Goal: Transaction & Acquisition: Purchase product/service

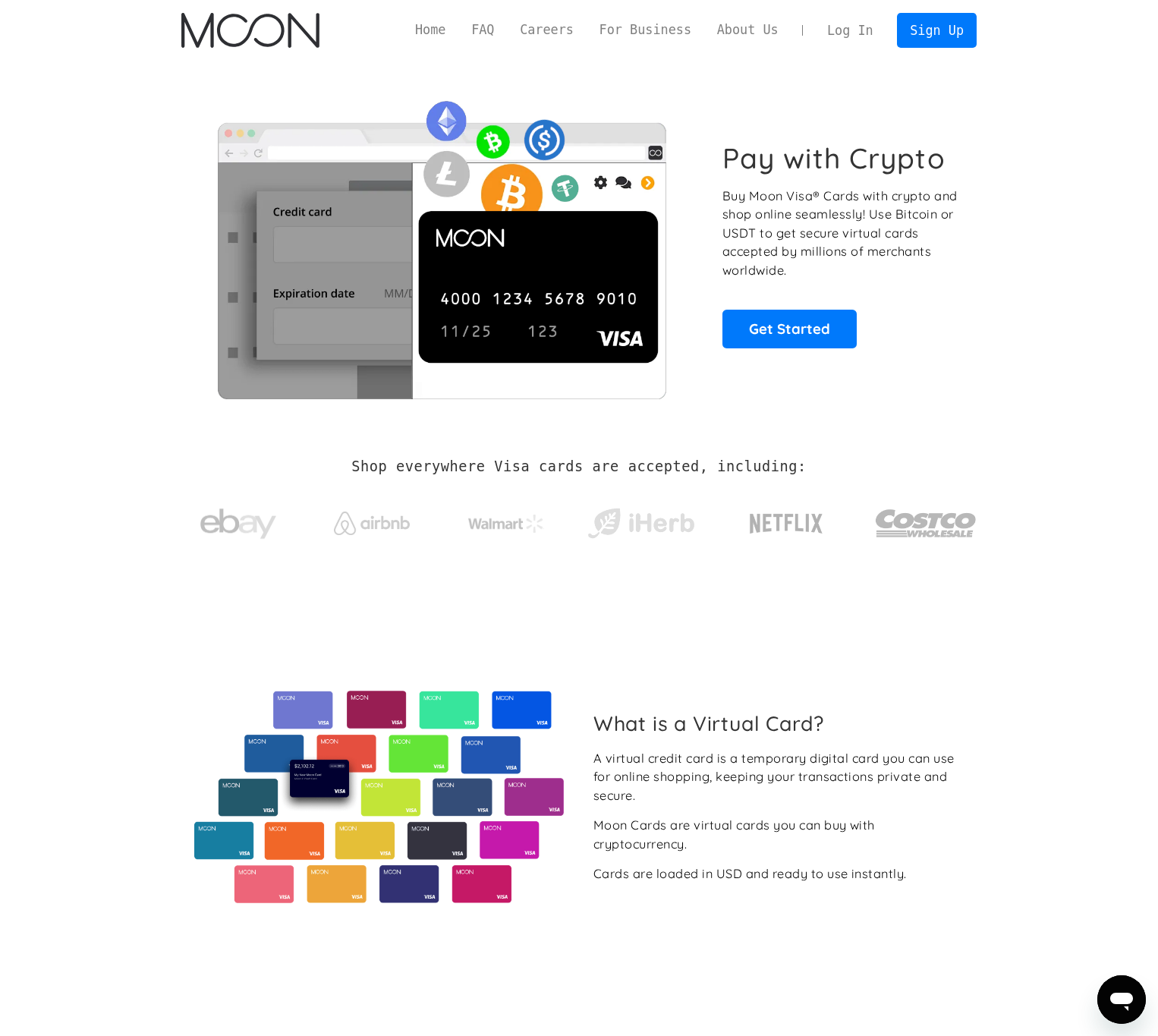
click at [879, 24] on link "Log In" at bounding box center [850, 30] width 72 height 34
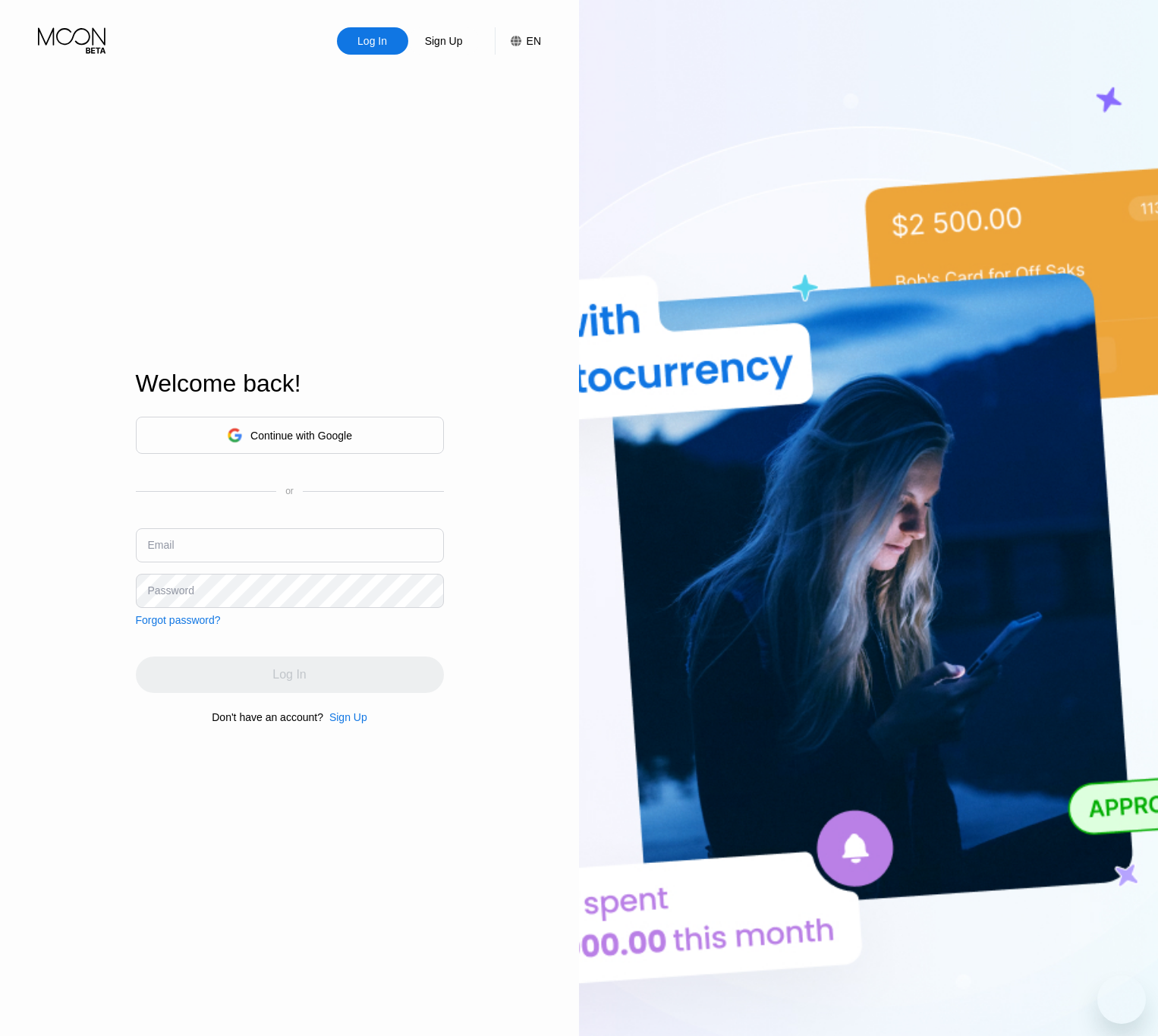
click at [259, 559] on input "text" at bounding box center [289, 545] width 308 height 35
type input "foxusdavid@gmail.com"
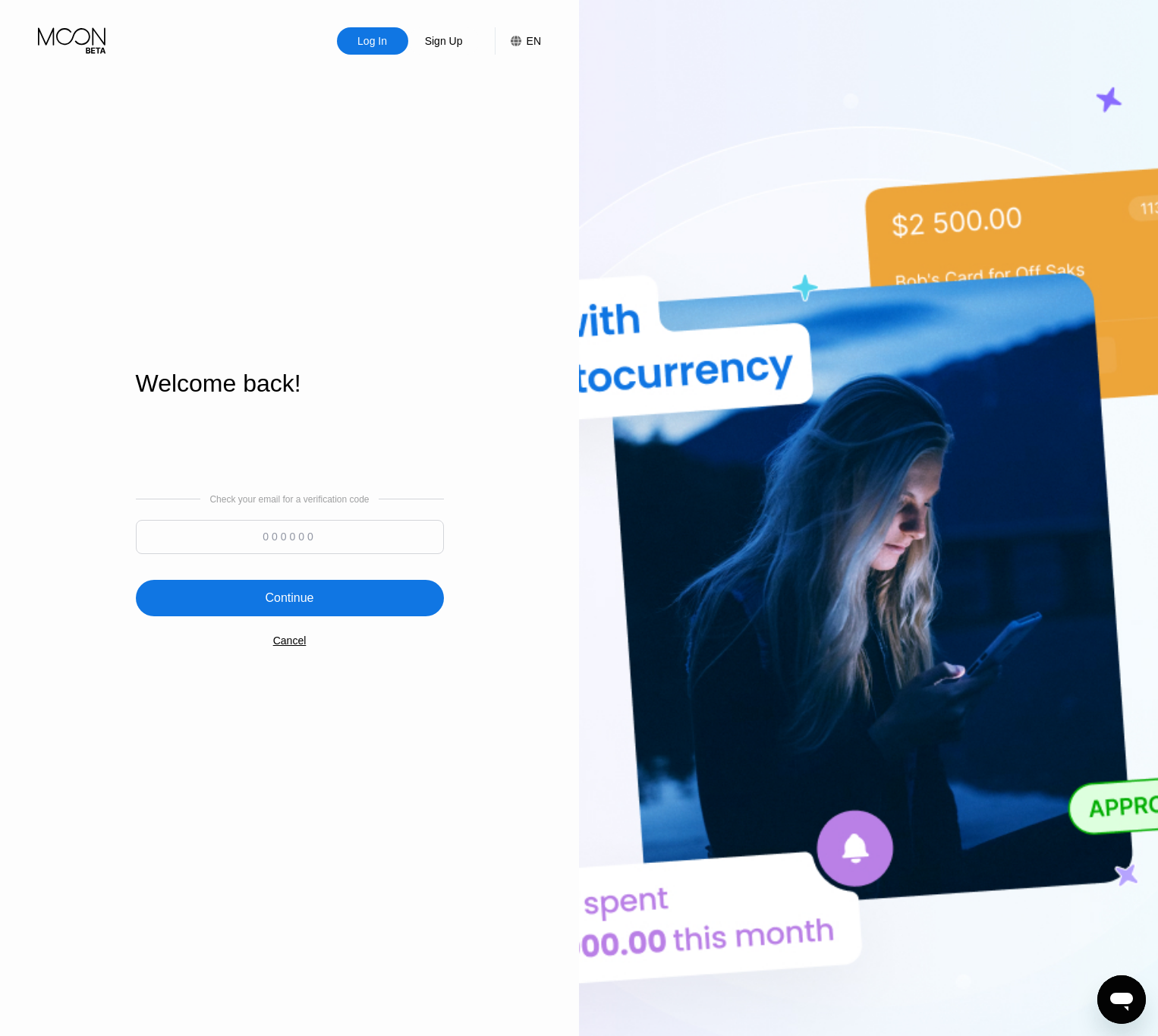
click at [321, 539] on input at bounding box center [289, 537] width 308 height 35
paste input "464163"
type input "464163"
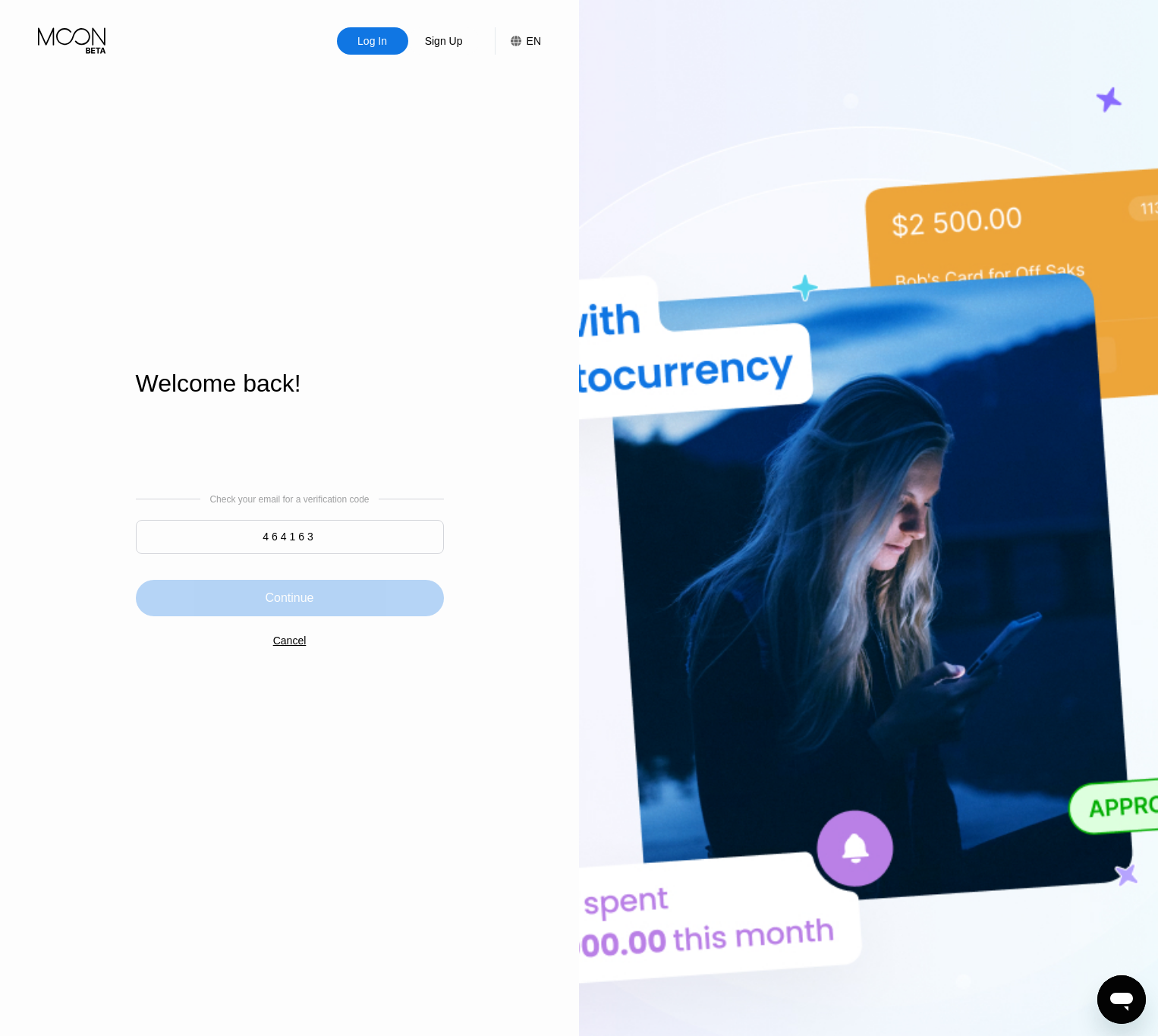
click at [323, 596] on div "Continue" at bounding box center [289, 598] width 308 height 36
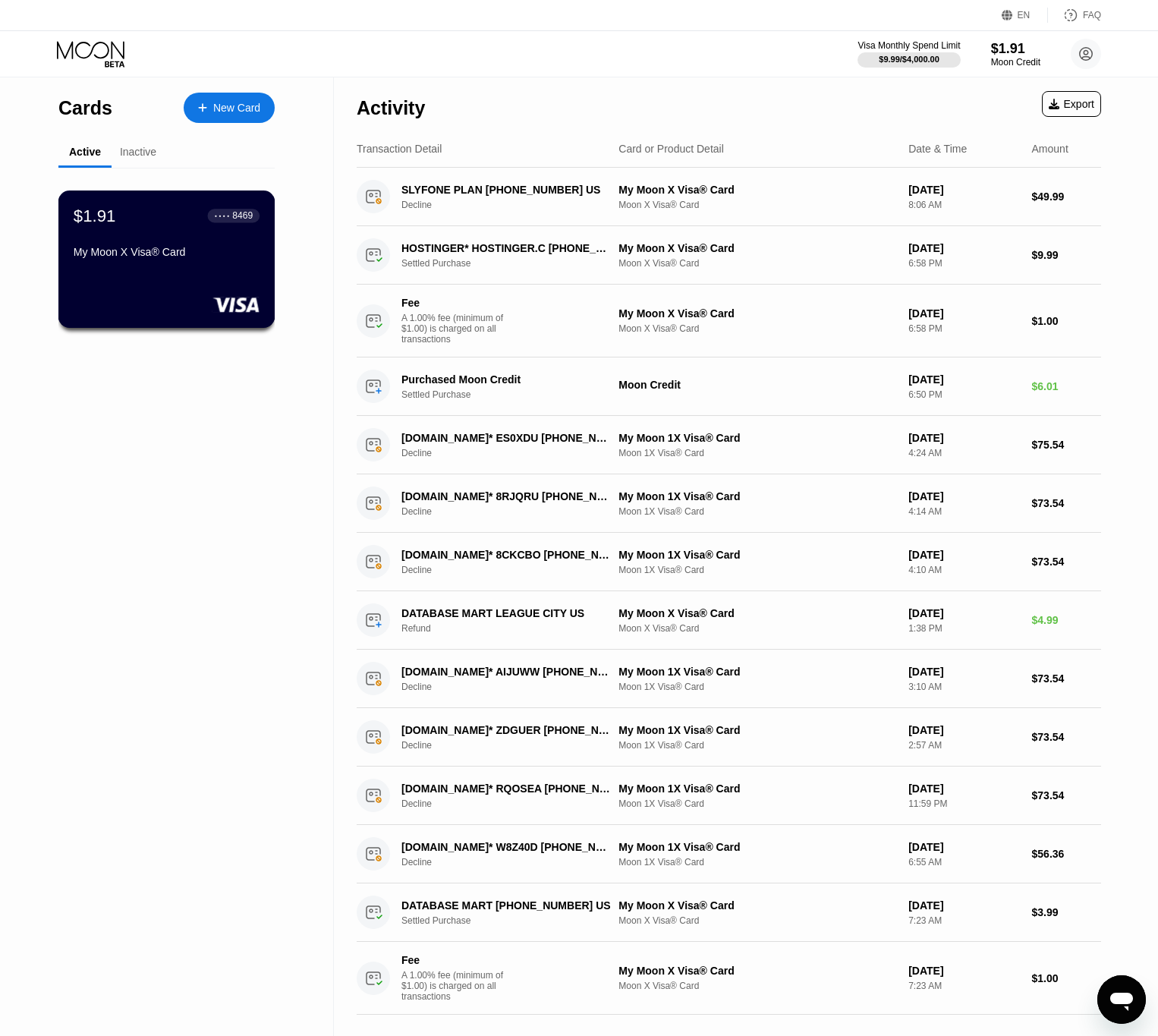
click at [200, 247] on div "$1.91 ● ● ● ● 8469 My Moon X Visa® Card" at bounding box center [166, 234] width 186 height 58
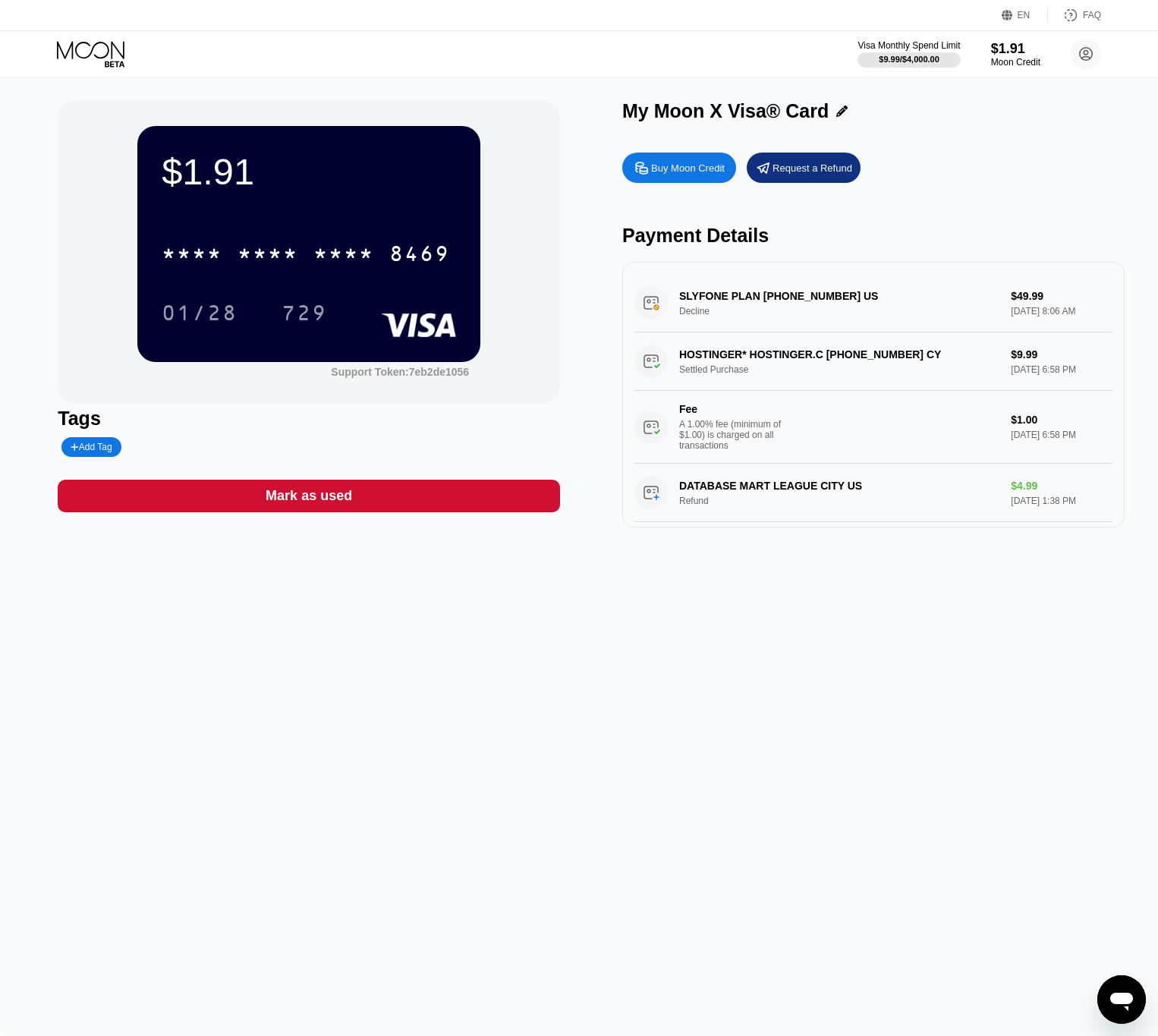
click at [676, 161] on div "Buy Moon Credit" at bounding box center [678, 168] width 114 height 30
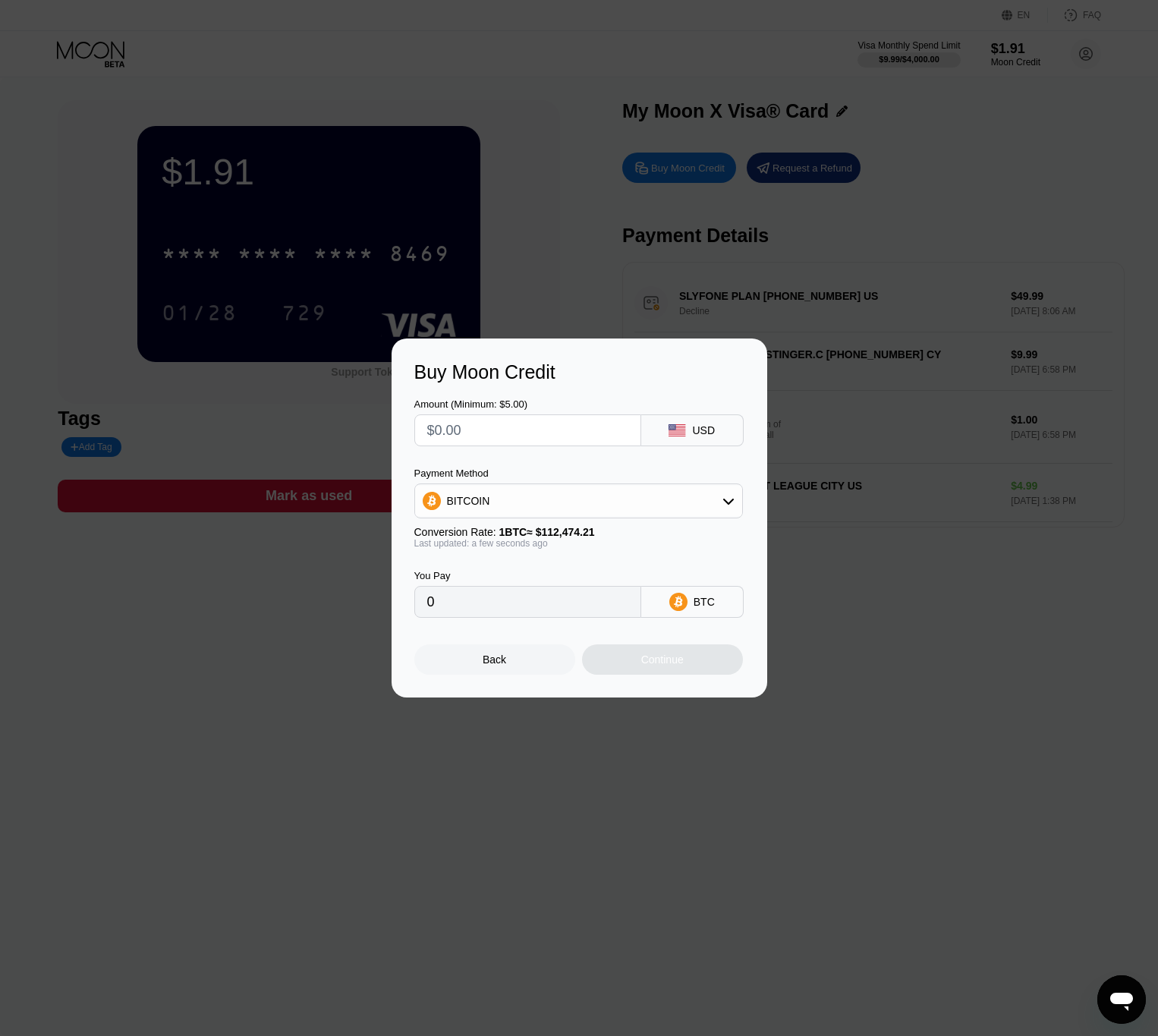
click at [535, 502] on div "BITCOIN" at bounding box center [578, 501] width 327 height 30
click at [523, 567] on div "USDT on TRON" at bounding box center [578, 576] width 319 height 30
type input "0.00"
click at [501, 430] on input "text" at bounding box center [528, 430] width 201 height 30
type input "$6"
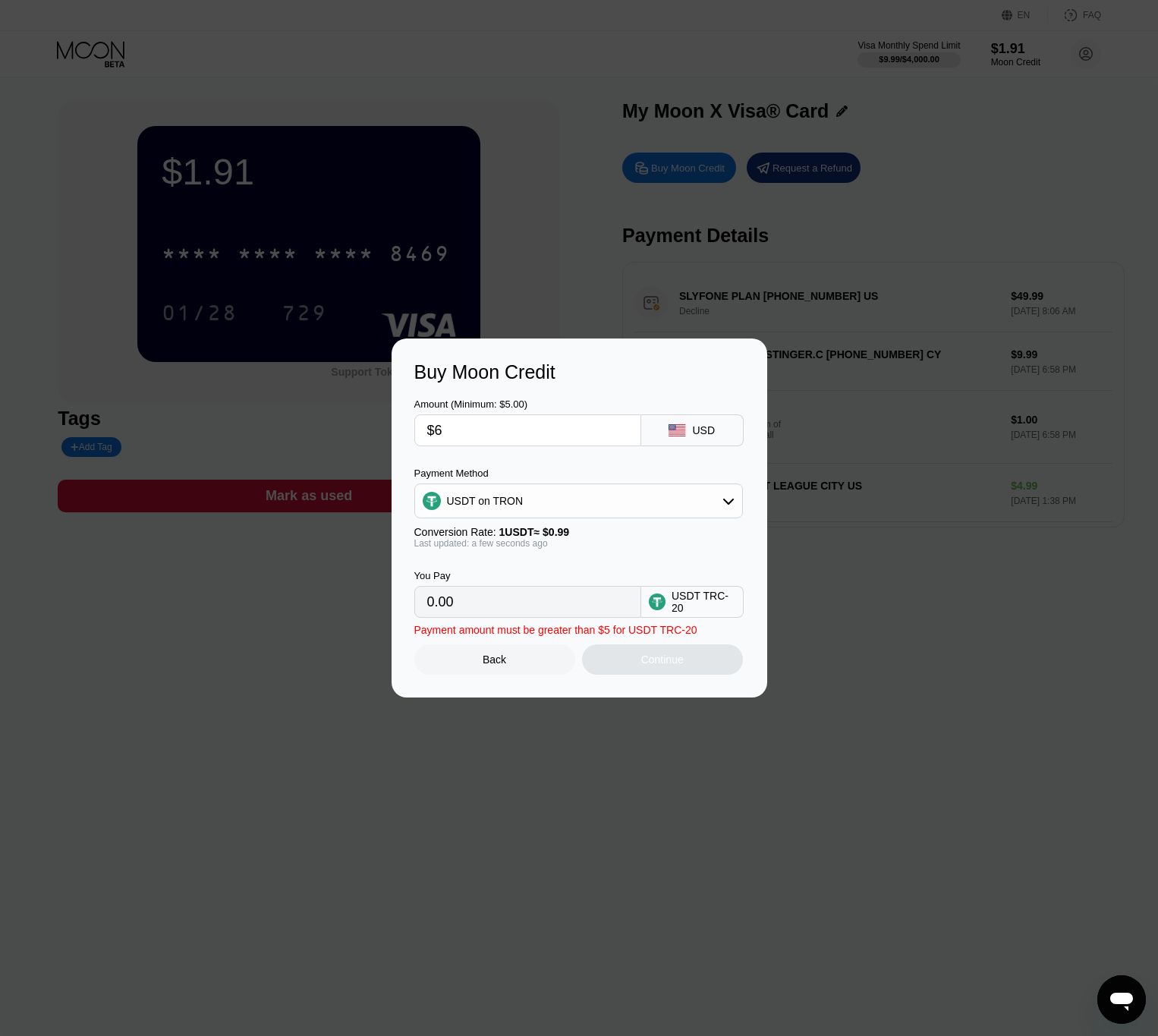
type input "6.06"
type input "0.00"
type input "$1"
type input "1.01"
type input "$16"
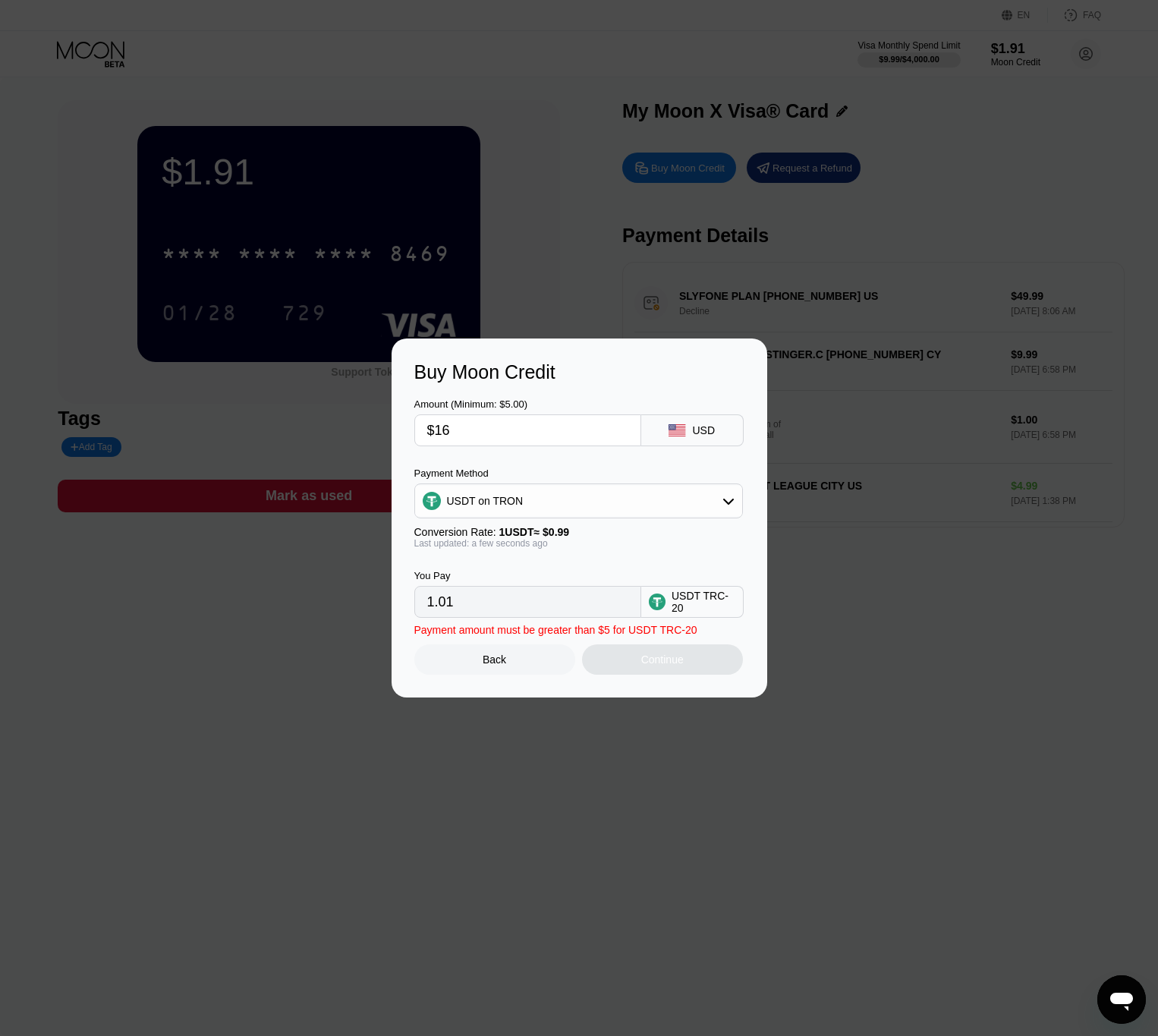
type input "16.16"
type input "$16"
click at [646, 665] on div "Continue" at bounding box center [662, 659] width 42 height 12
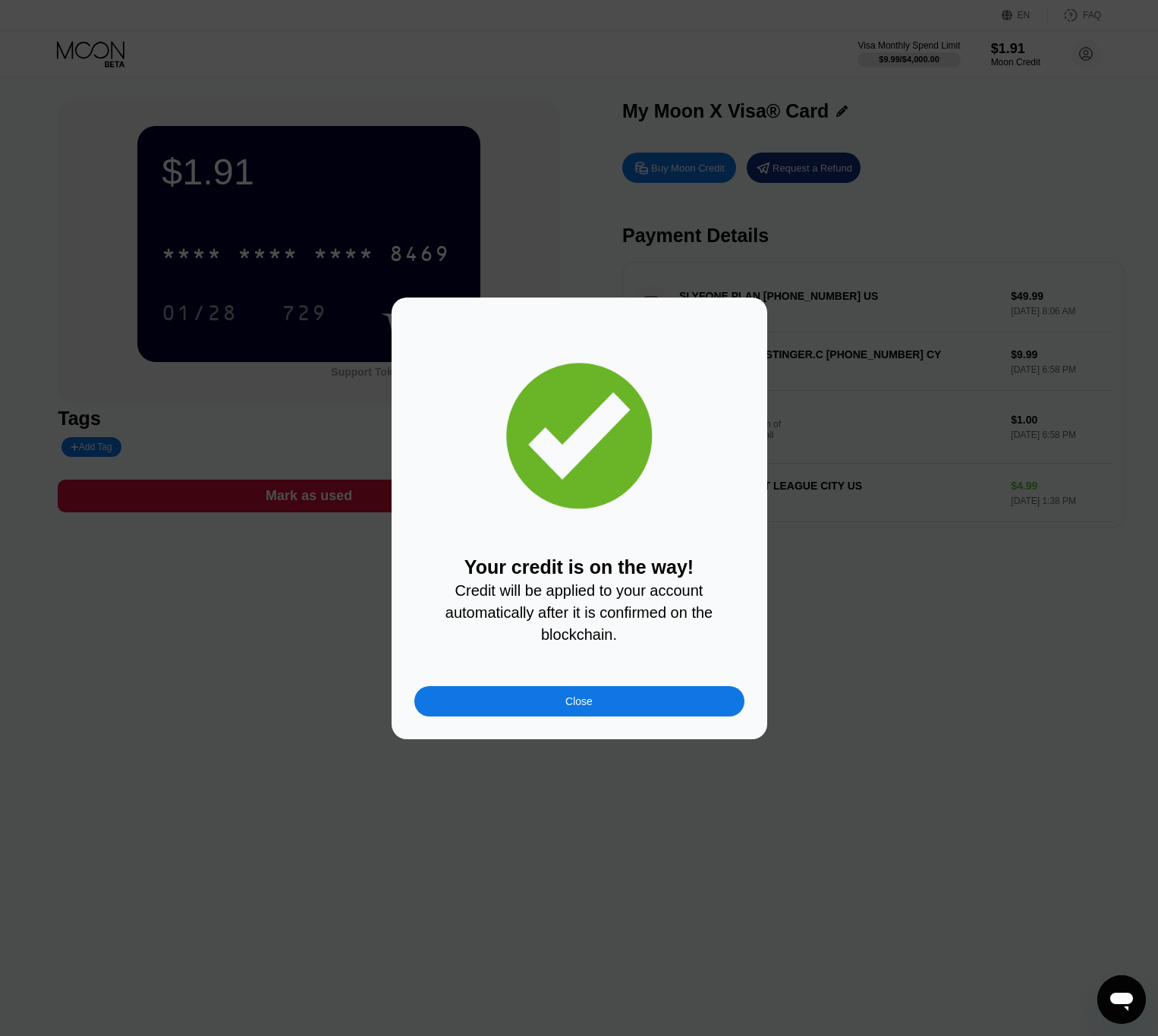
click at [612, 716] on div "Close" at bounding box center [580, 701] width 330 height 30
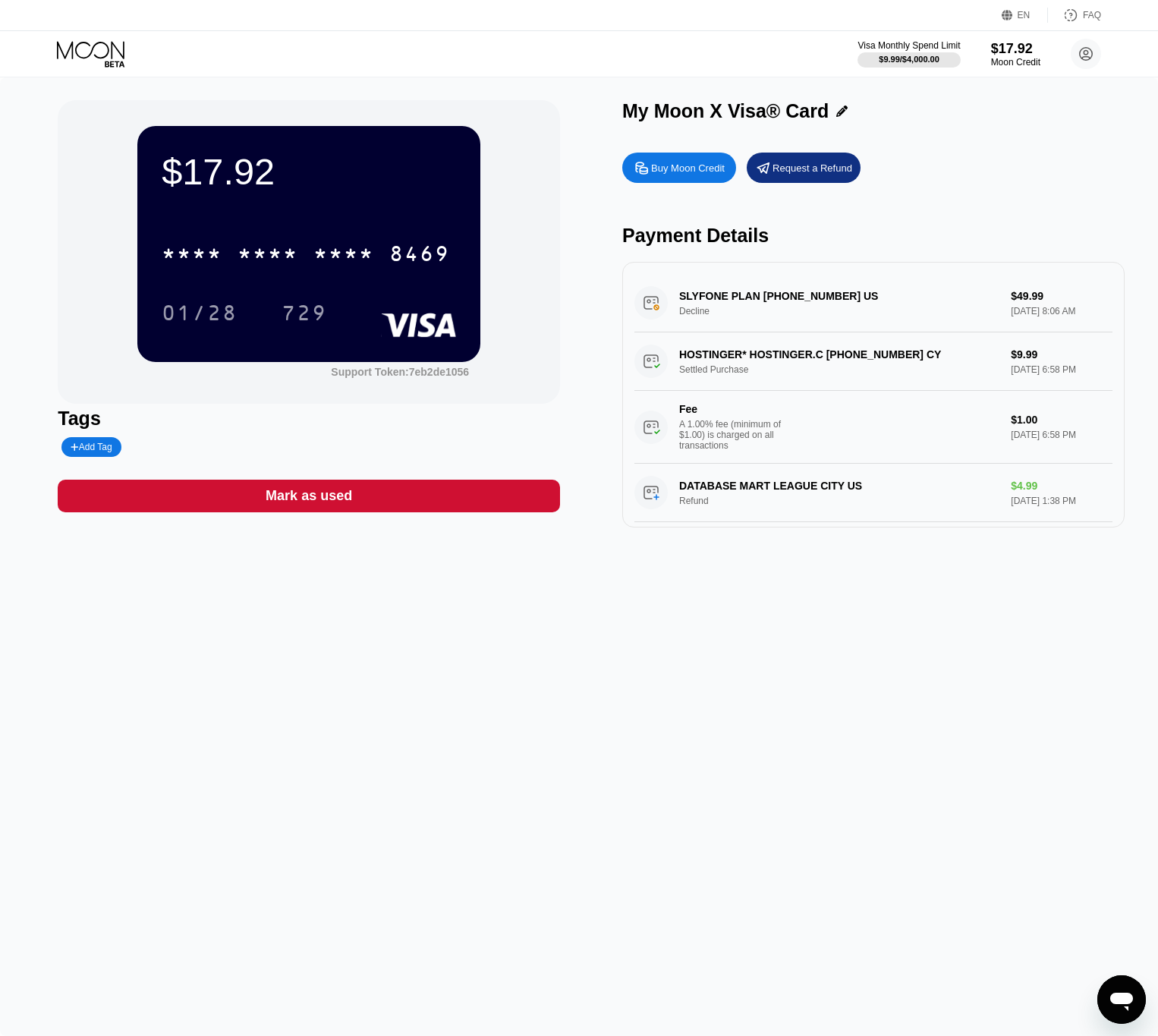
click at [75, 313] on div "$17.92 * * * * * * * * * * * * 8469 01/28 729 Support Token: 7eb2de1056" at bounding box center [308, 252] width 502 height 303
